Goal: Task Accomplishment & Management: Manage account settings

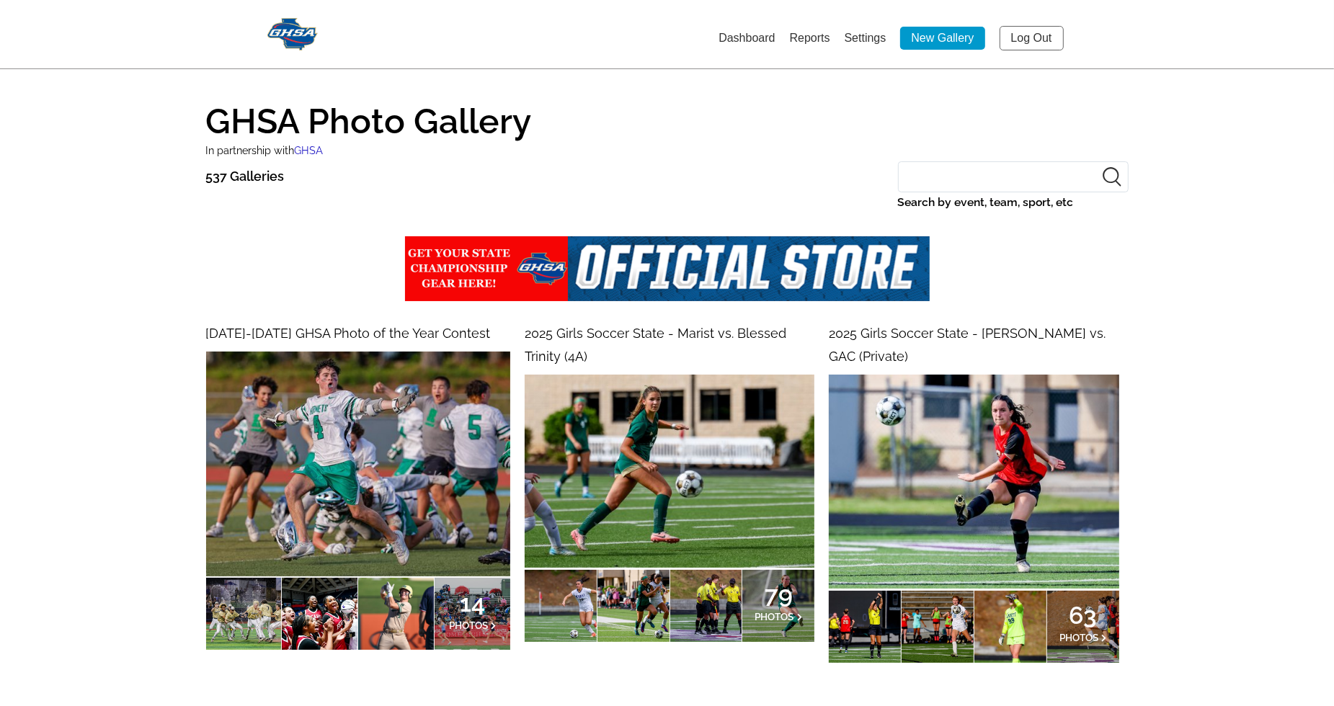
click at [707, 441] on img at bounding box center [670, 471] width 290 height 193
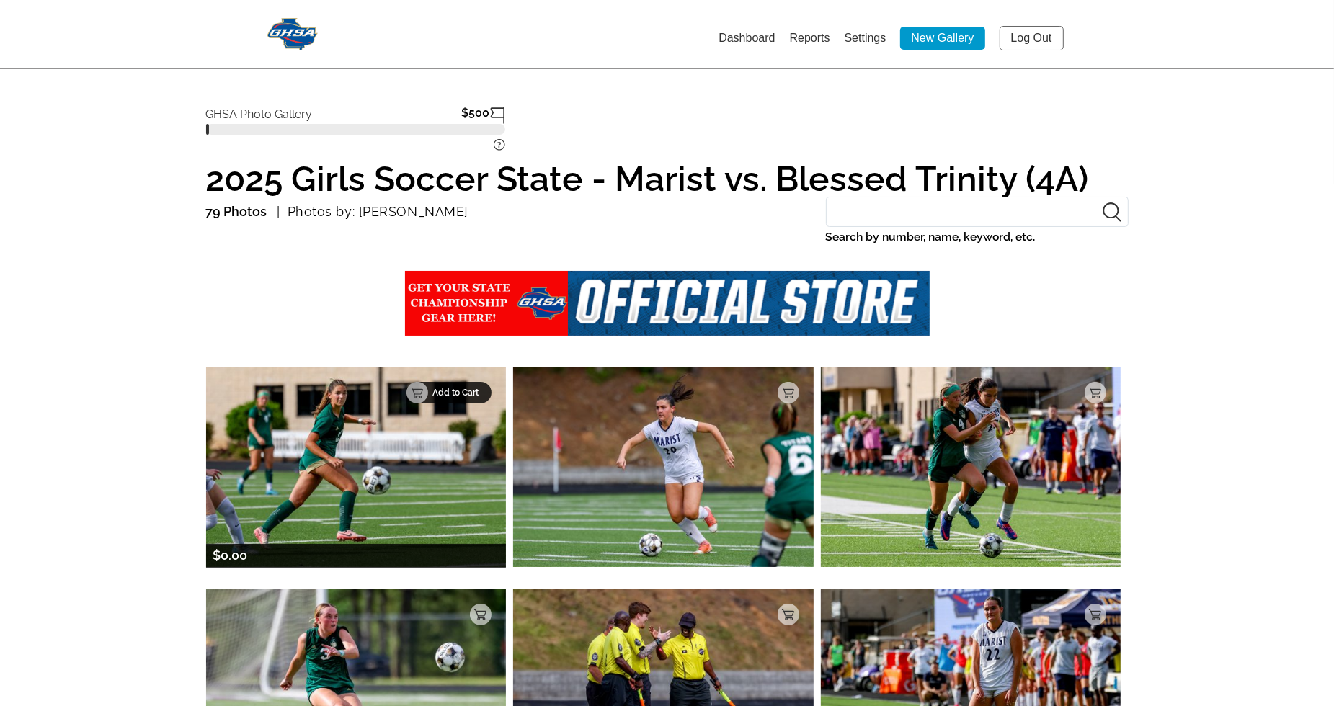
click at [469, 394] on p "Add to Cart" at bounding box center [457, 393] width 50 height 10
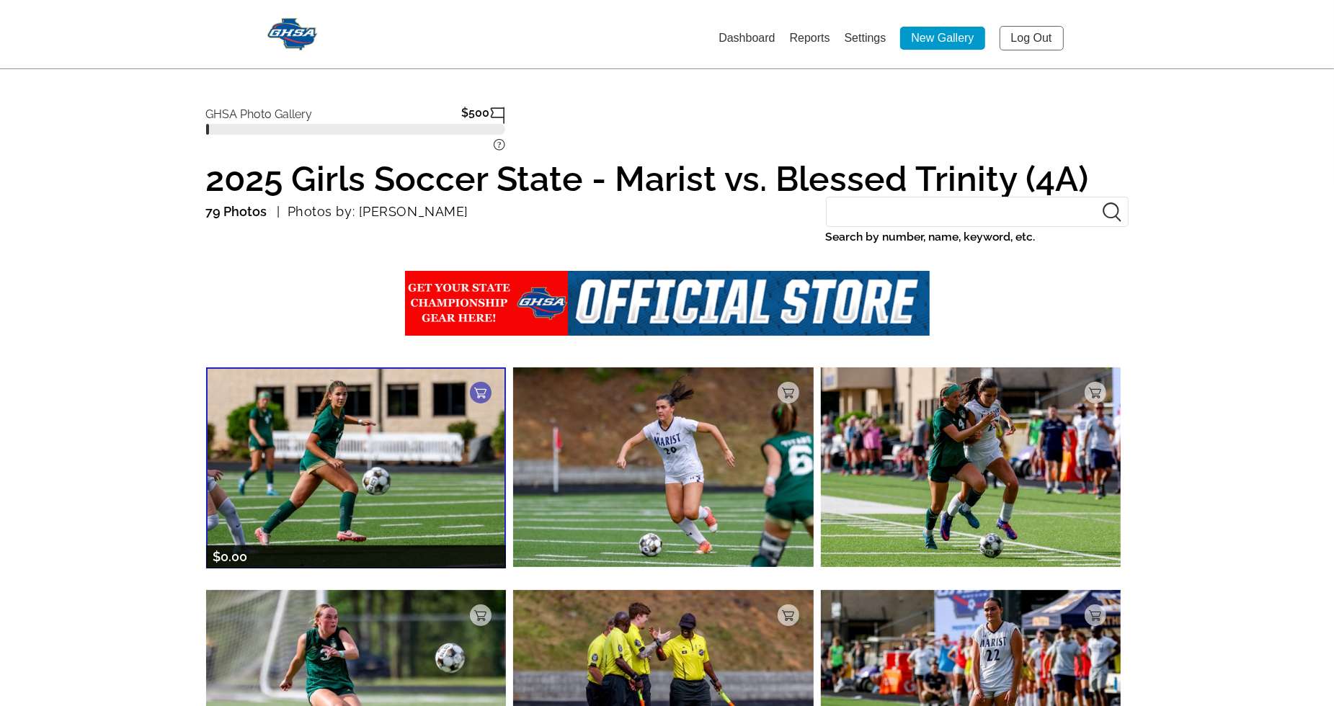
click at [345, 504] on img at bounding box center [356, 467] width 300 height 201
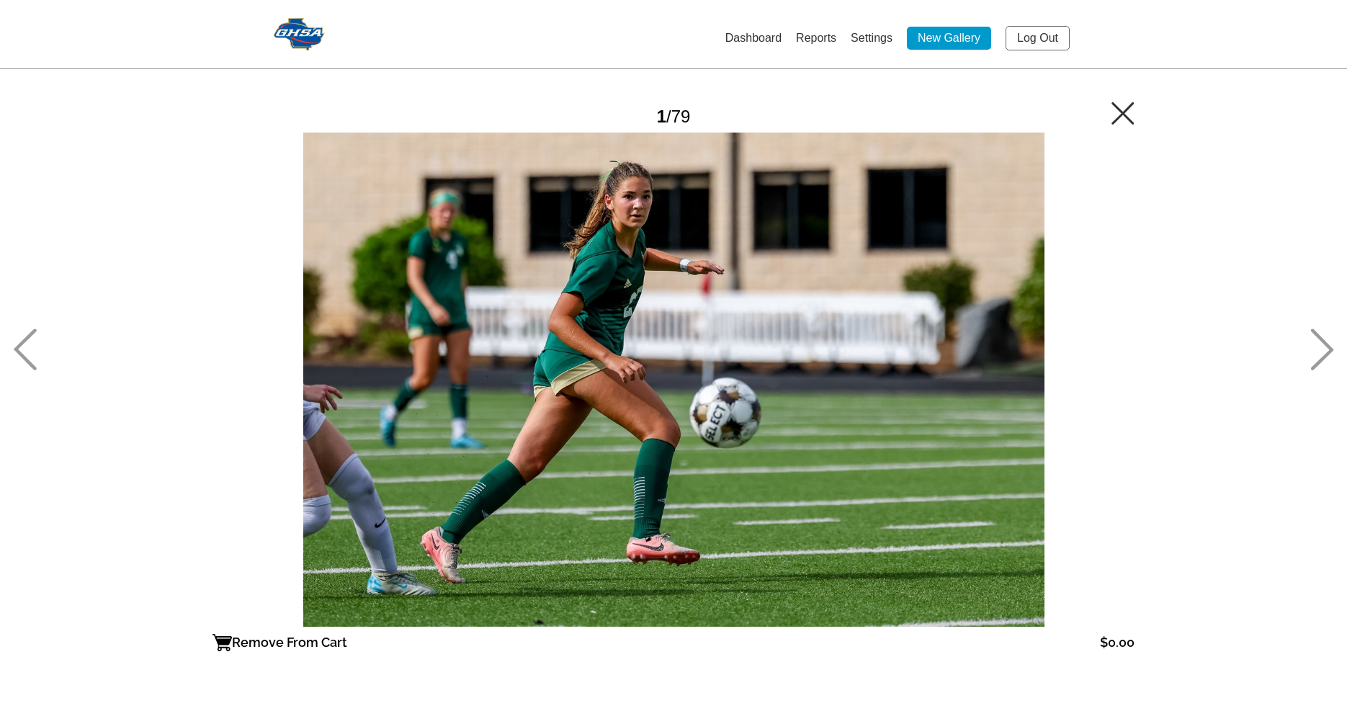
click at [873, 321] on div at bounding box center [674, 380] width 922 height 494
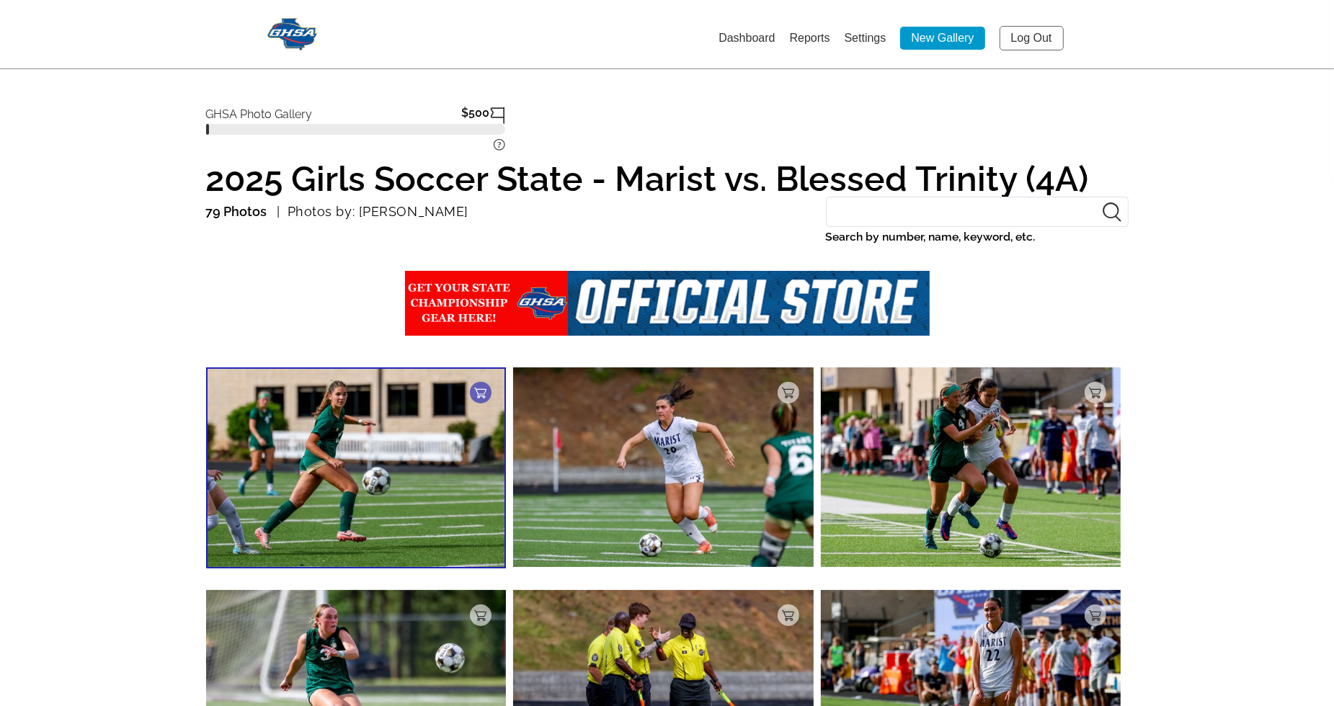
click at [860, 36] on link "Settings" at bounding box center [865, 38] width 42 height 12
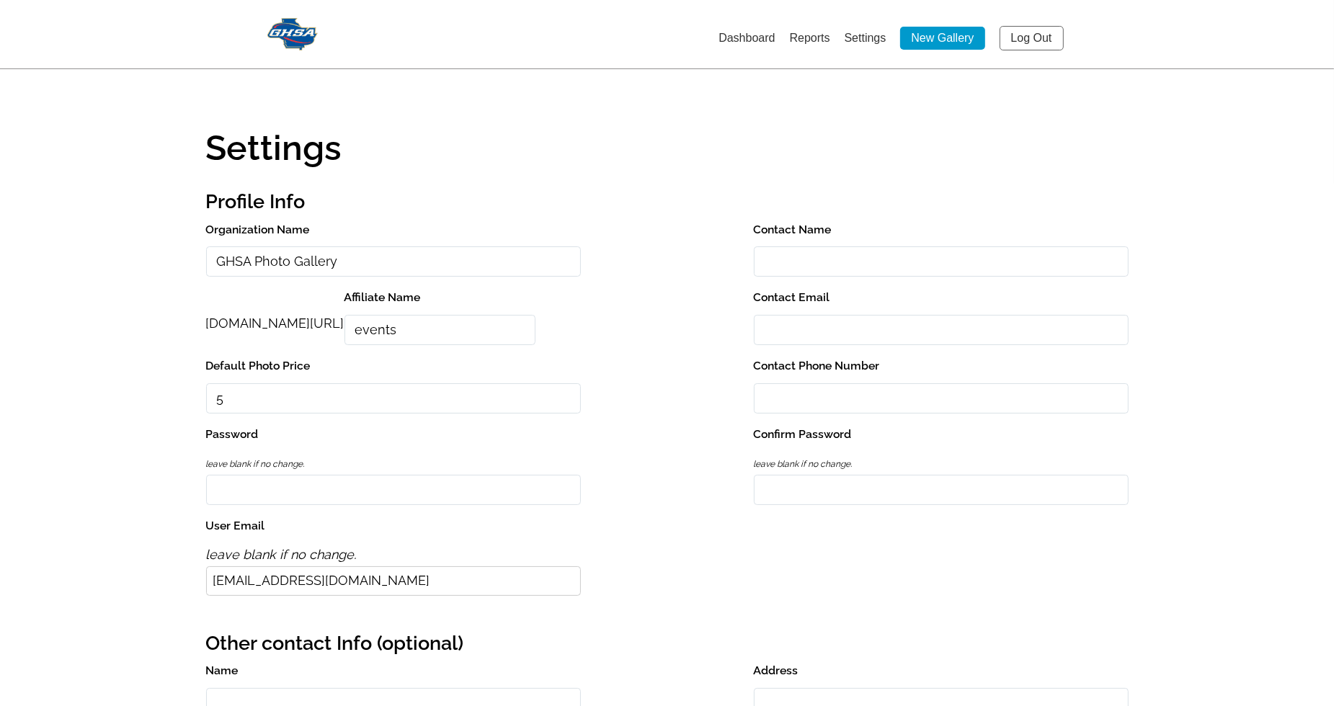
click at [755, 37] on link "Dashboard" at bounding box center [746, 38] width 56 height 12
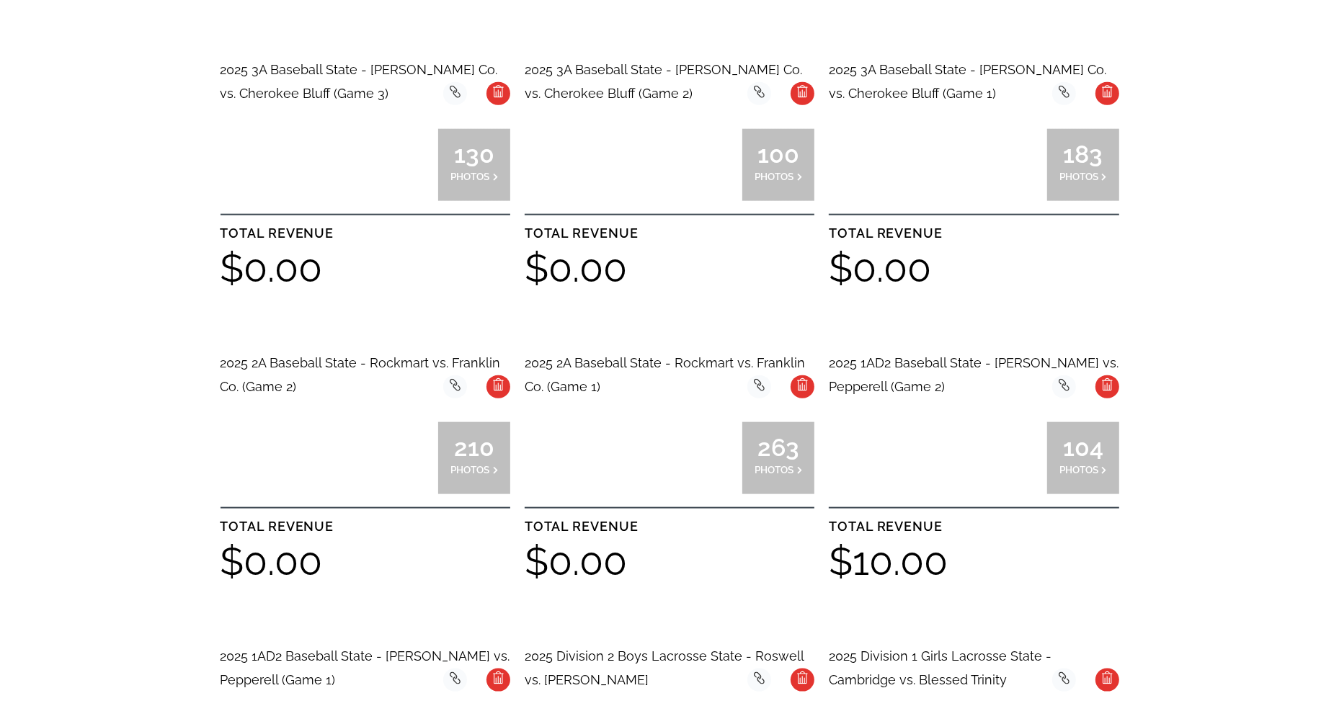
scroll to position [1677, 0]
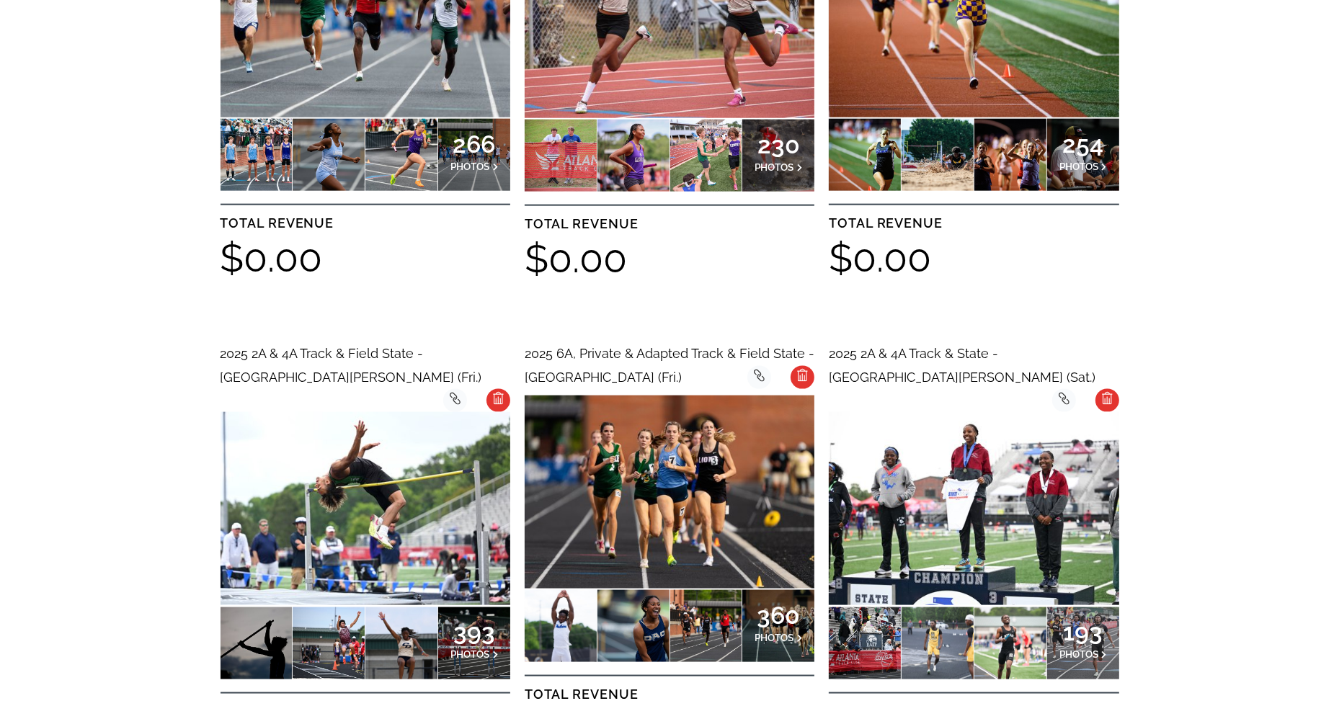
click at [724, 396] on img at bounding box center [670, 492] width 290 height 193
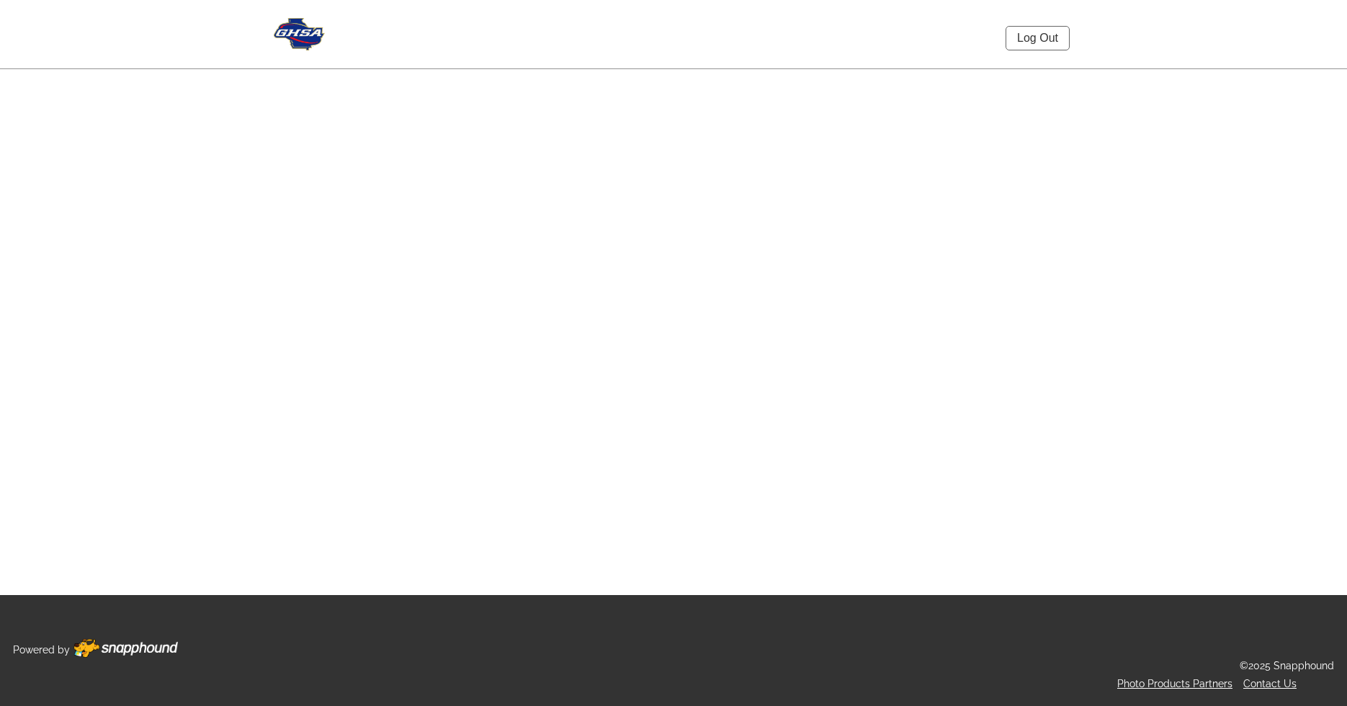
select select "onlyShowInGallery"
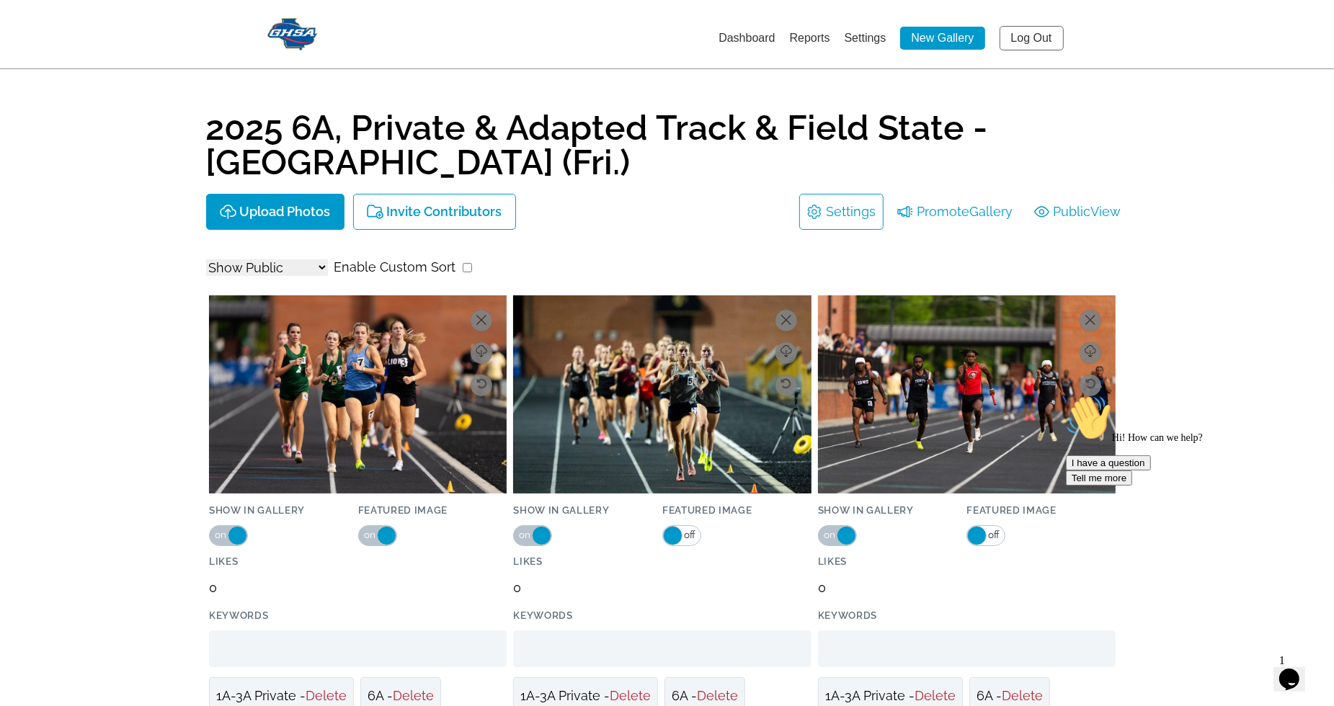
click at [865, 38] on link "Settings" at bounding box center [865, 38] width 42 height 12
